Goal: Information Seeking & Learning: Check status

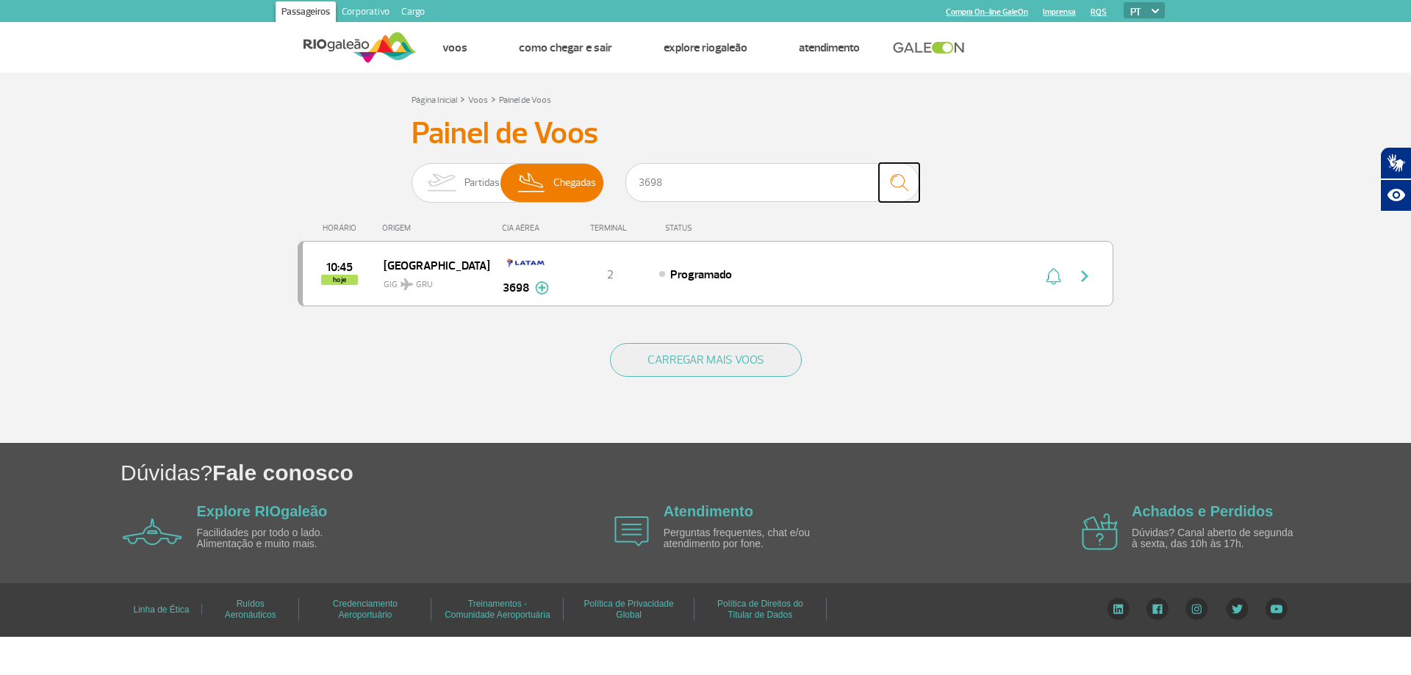
click at [907, 185] on img "submit" at bounding box center [899, 183] width 32 height 30
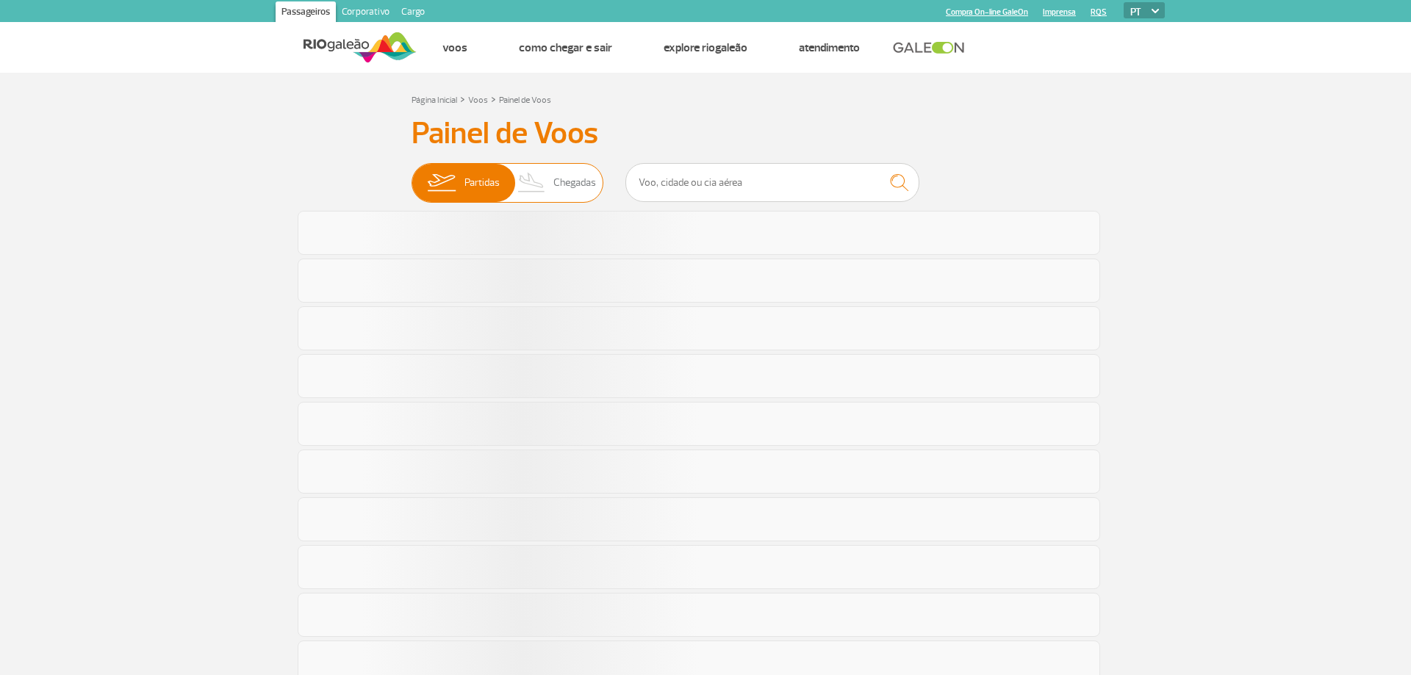
click at [528, 175] on img at bounding box center [531, 183] width 43 height 38
click at [411, 176] on input "Partidas Chegadas" at bounding box center [411, 176] width 0 height 0
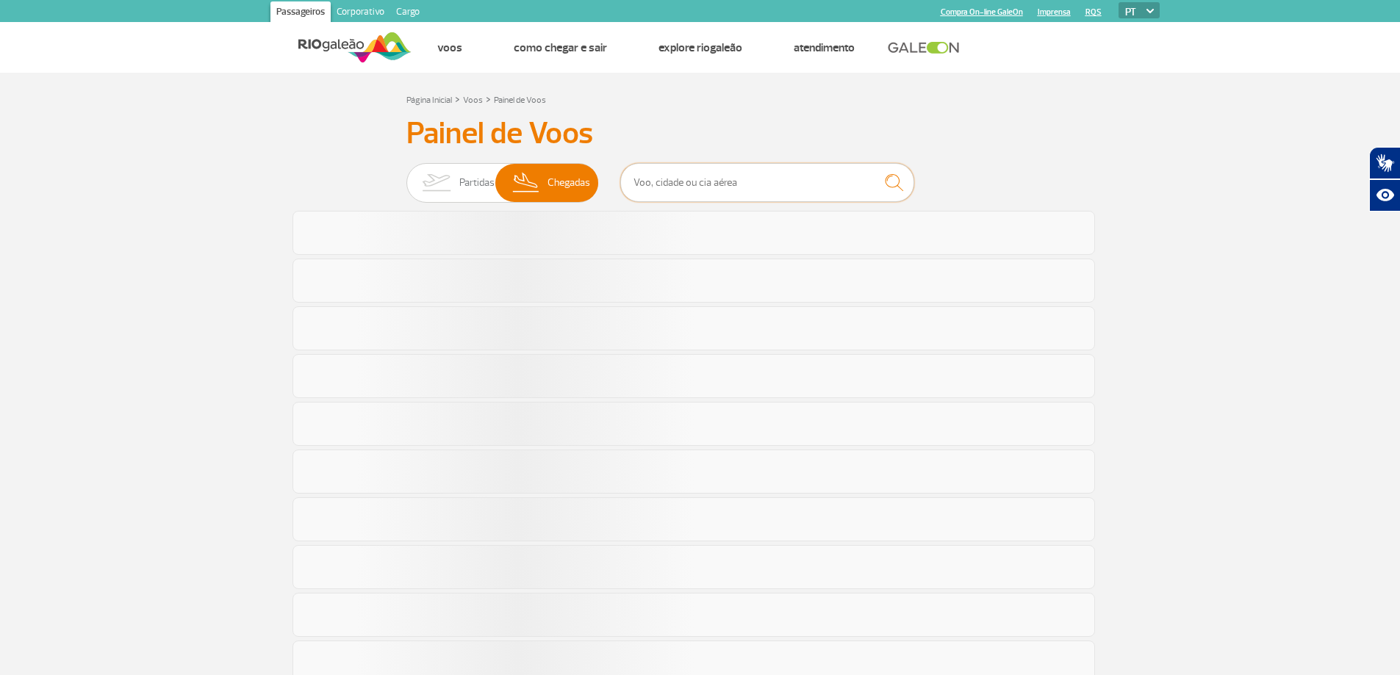
click at [689, 170] on input "text" at bounding box center [767, 182] width 294 height 39
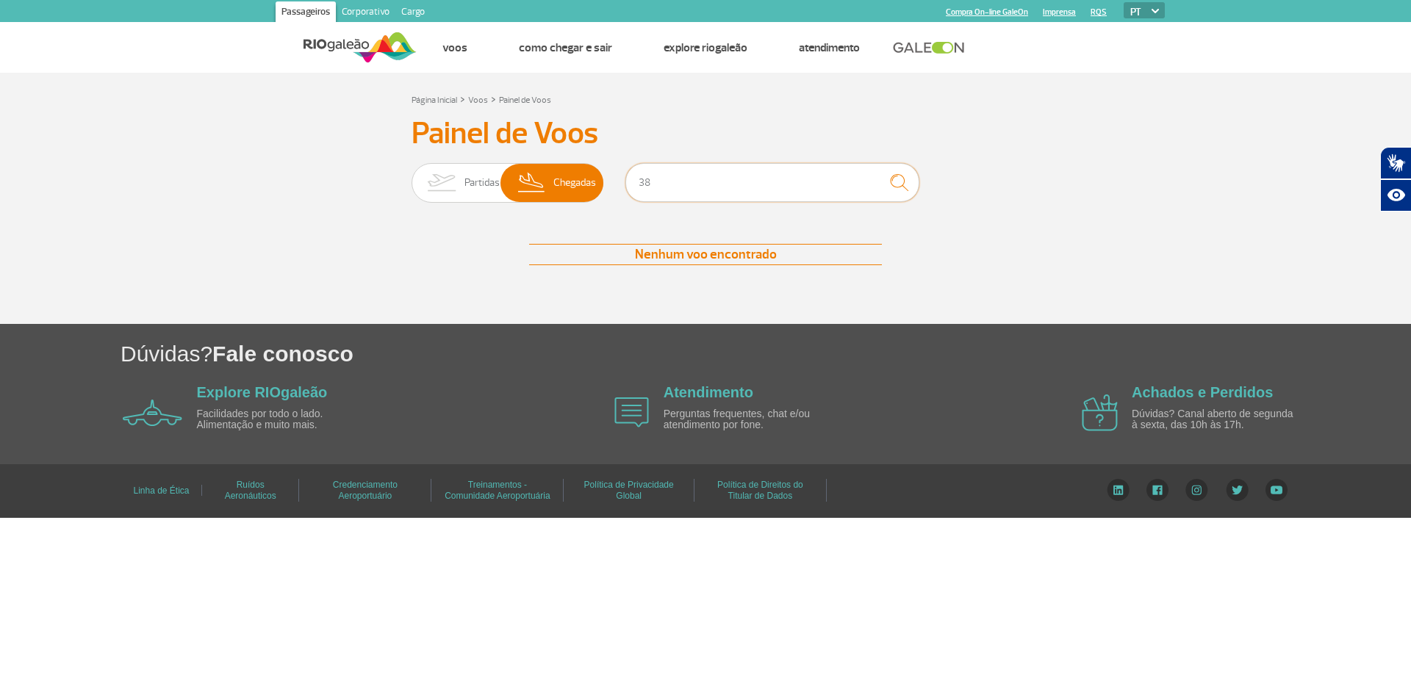
type input "3"
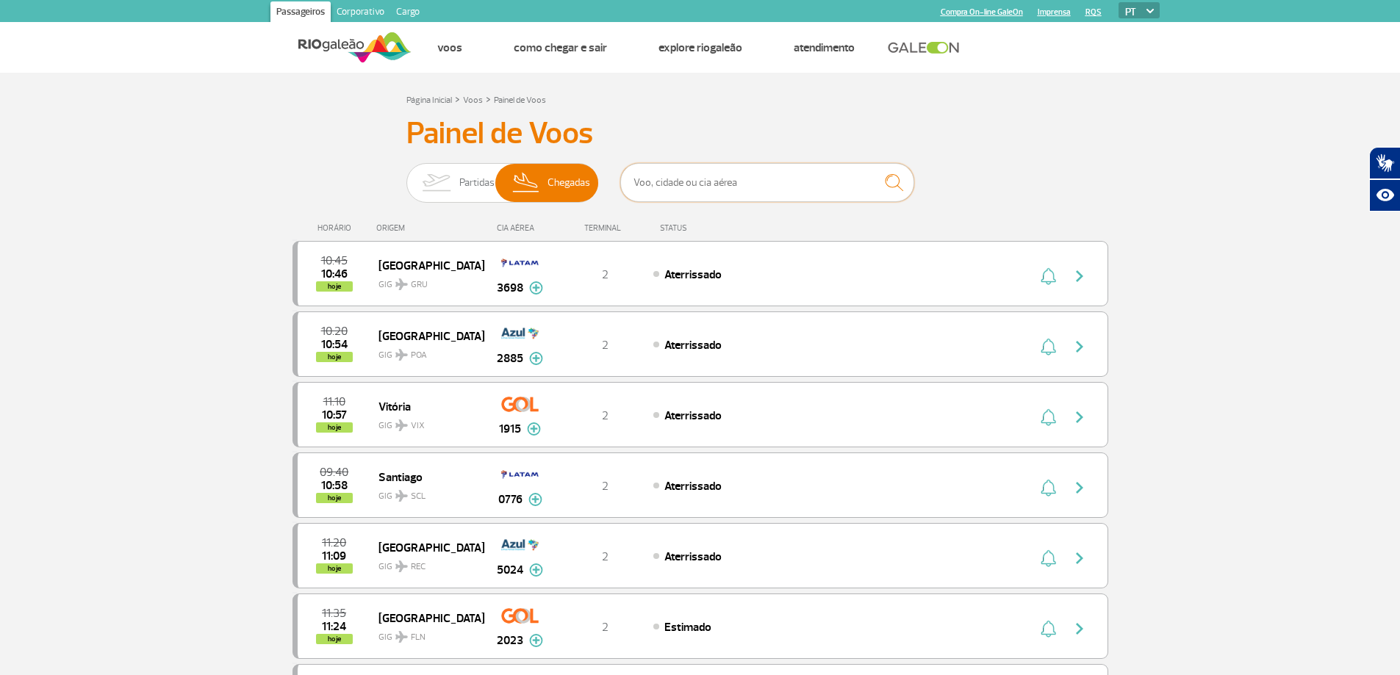
click at [721, 178] on input "text" at bounding box center [767, 182] width 294 height 39
click at [709, 186] on input "text" at bounding box center [767, 182] width 294 height 39
click at [684, 175] on input "text" at bounding box center [767, 182] width 294 height 39
type input "754"
